Goal: Task Accomplishment & Management: Manage account settings

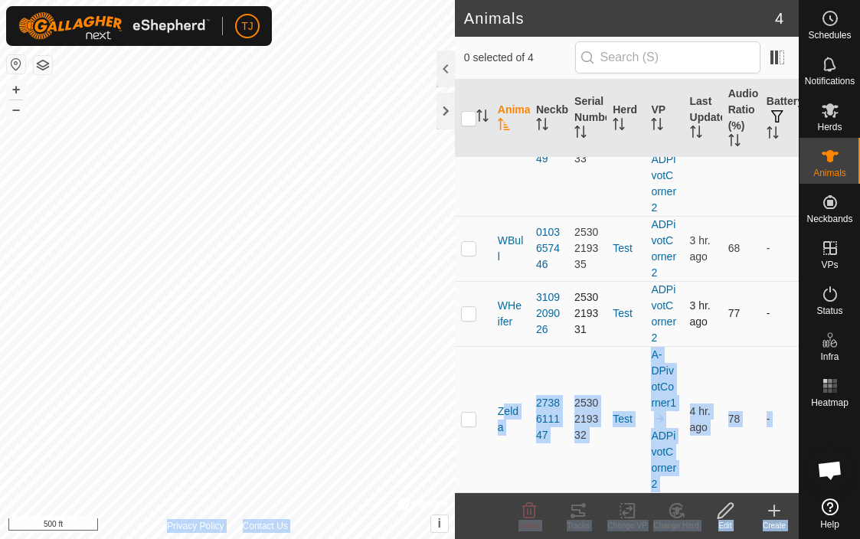
click at [434, 342] on div "Animals 4 0 selected of 4 Animal Neckband Serial Number Herd VP Last Updated Au…" at bounding box center [399, 269] width 798 height 539
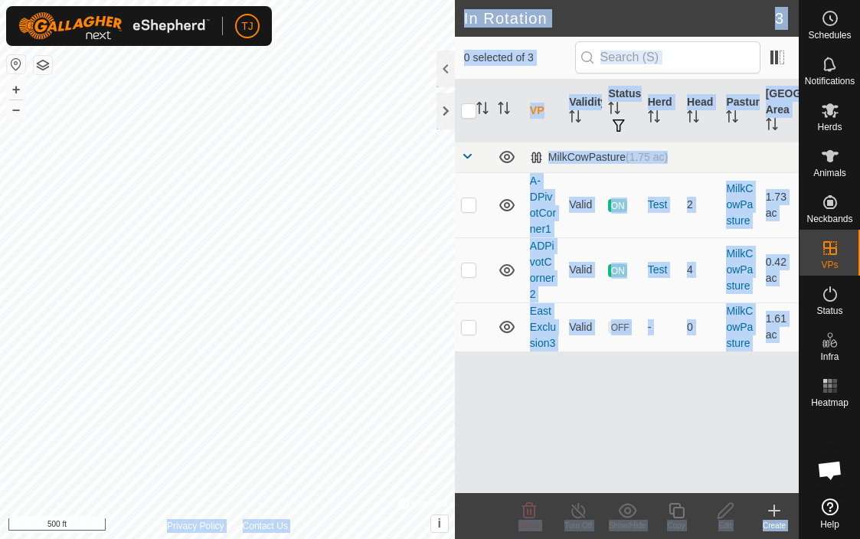
checkbox input "true"
click at [466, 109] on input "checkbox" at bounding box center [468, 110] width 15 height 15
checkbox input "true"
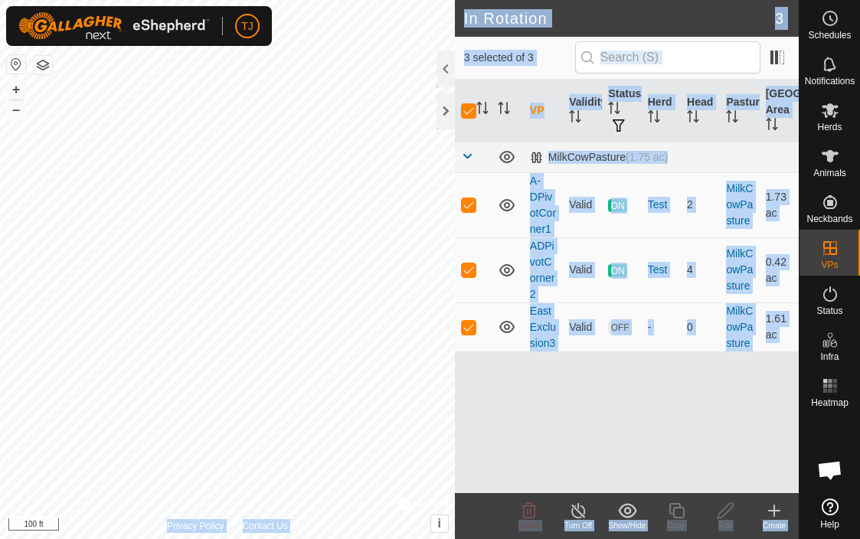
click at [547, 399] on div "VP Validity Status Herd Head Pasture Grazing Area MilkCowPasture (1.75 ac) A-DP…" at bounding box center [627, 286] width 344 height 413
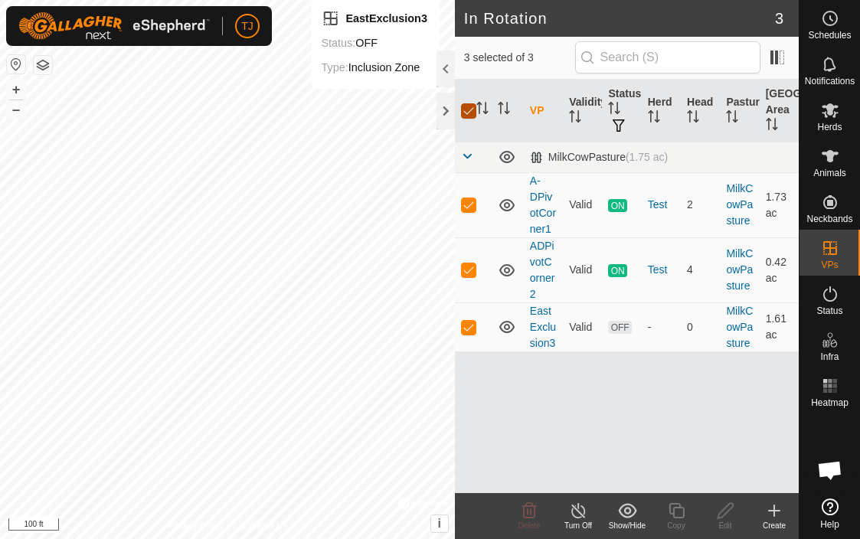
click at [472, 109] on input "checkbox" at bounding box center [468, 110] width 15 height 15
checkbox input "false"
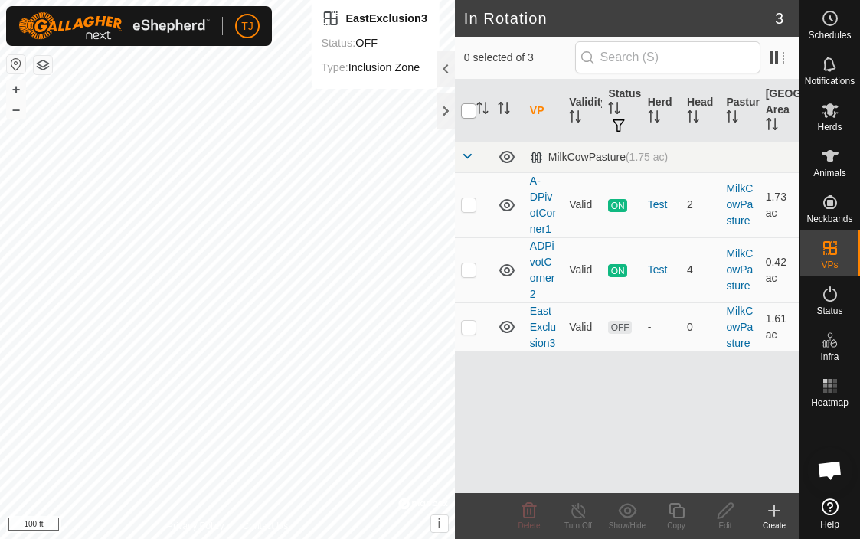
click at [470, 114] on input "checkbox" at bounding box center [468, 110] width 15 height 15
checkbox input "true"
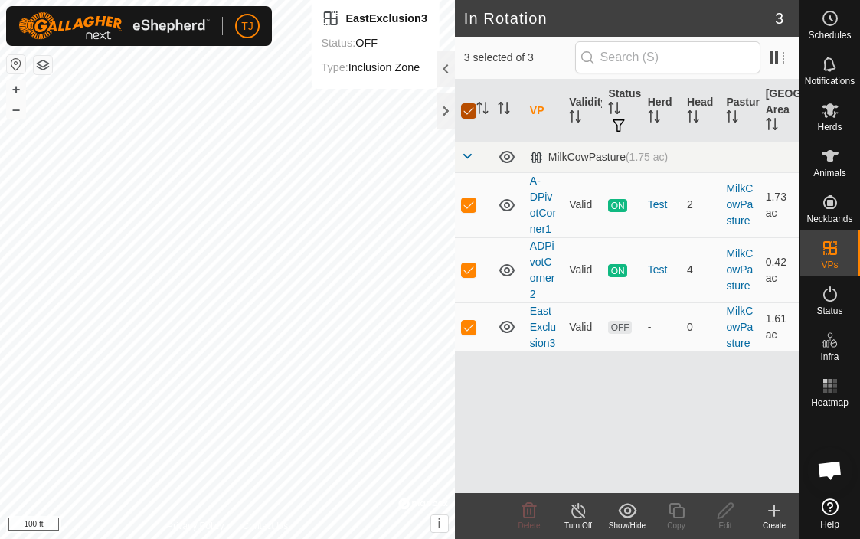
click at [470, 114] on input "checkbox" at bounding box center [468, 110] width 15 height 15
checkbox input "false"
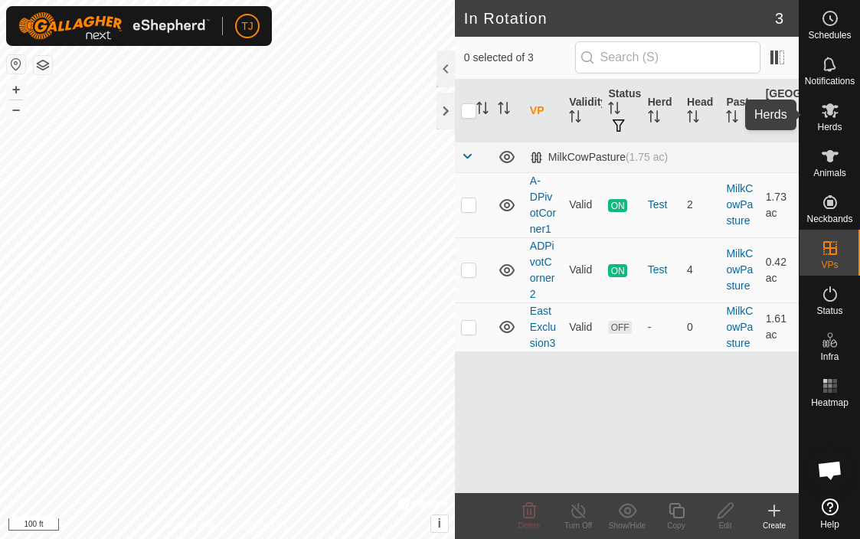
click at [833, 113] on icon at bounding box center [830, 110] width 18 height 18
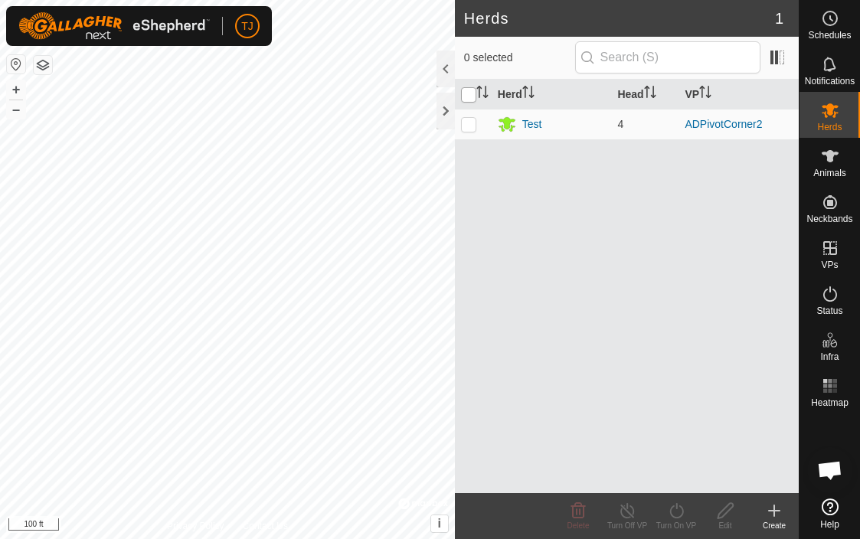
click at [473, 92] on input "checkbox" at bounding box center [468, 94] width 15 height 15
checkbox input "true"
click at [527, 123] on div "Test" at bounding box center [532, 124] width 20 height 16
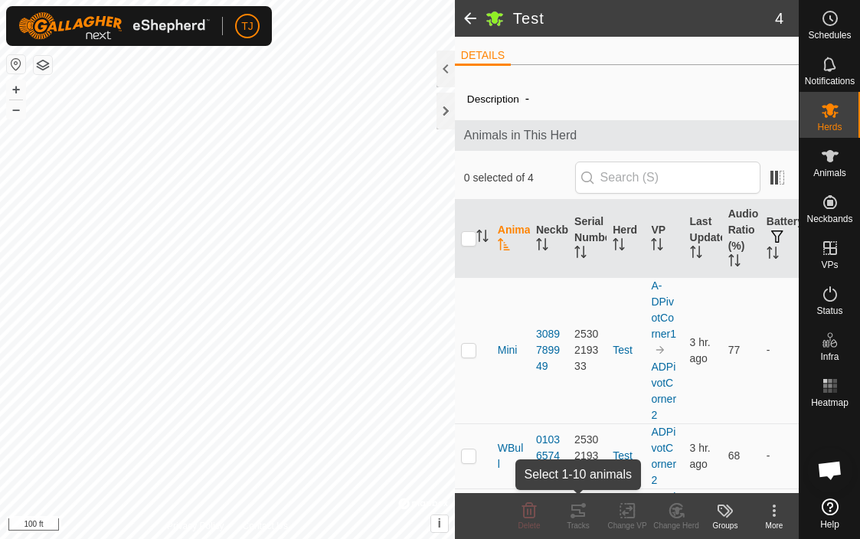
click at [574, 511] on icon at bounding box center [578, 510] width 18 height 18
click at [582, 512] on icon at bounding box center [578, 510] width 14 height 12
click at [472, 240] on input "checkbox" at bounding box center [468, 238] width 15 height 15
checkbox input "true"
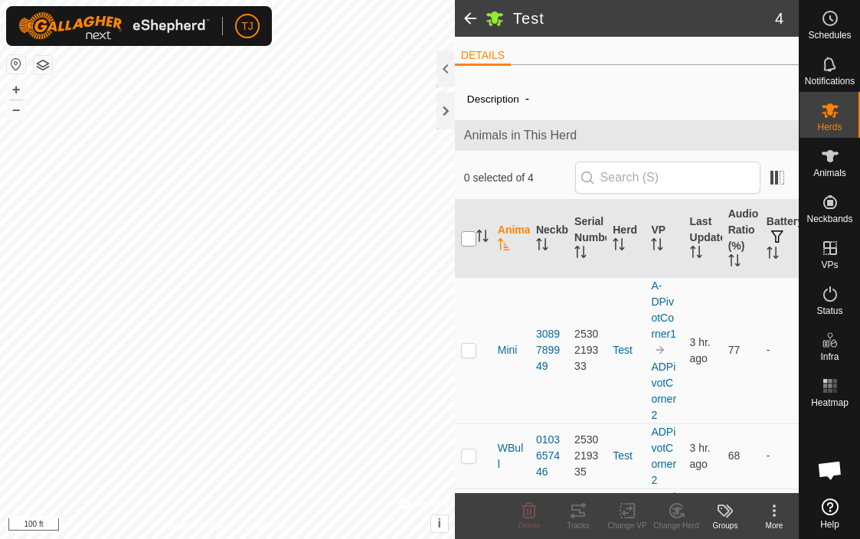
checkbox input "true"
click at [573, 514] on icon at bounding box center [572, 516] width 5 height 5
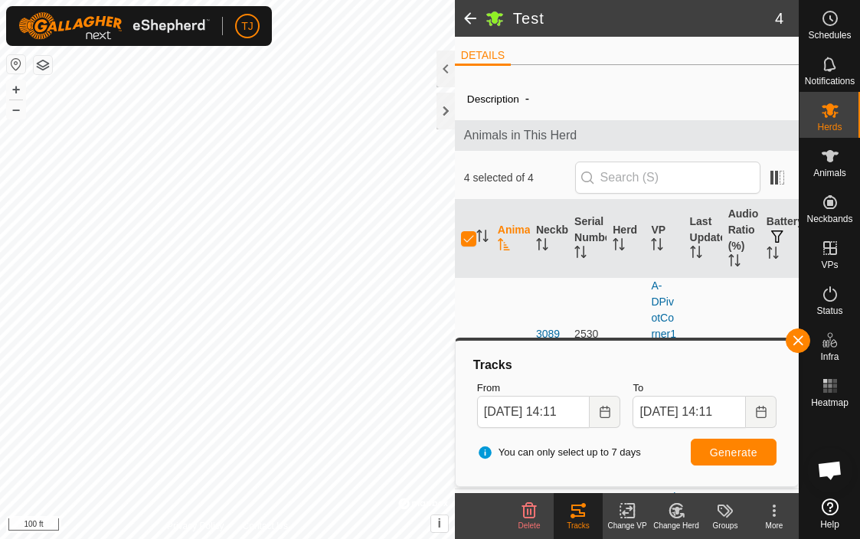
click at [0, 370] on html "TJ Schedules Notifications Herds Animals Neckbands VPs Status Infra Heatmap Hel…" at bounding box center [430, 269] width 860 height 539
